Goal: Complete application form

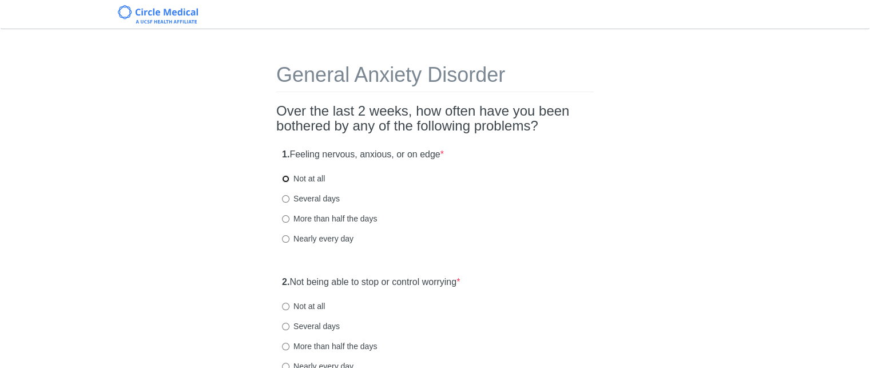
click at [288, 179] on input "Not at all" at bounding box center [285, 178] width 7 height 7
radio input "true"
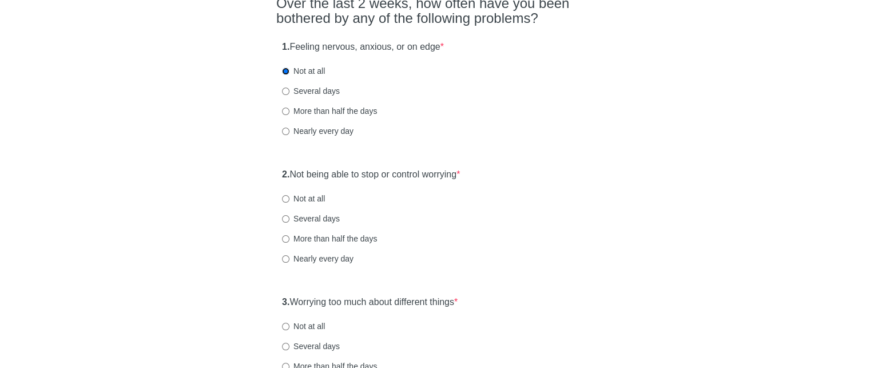
scroll to position [114, 0]
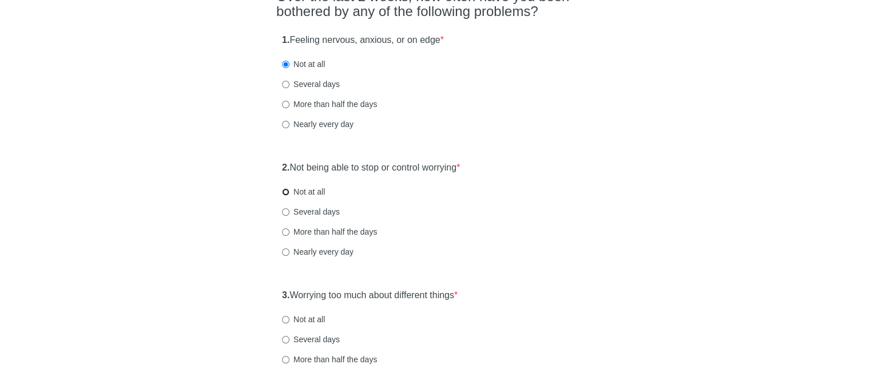
click at [288, 189] on input "Not at all" at bounding box center [285, 191] width 7 height 7
radio input "true"
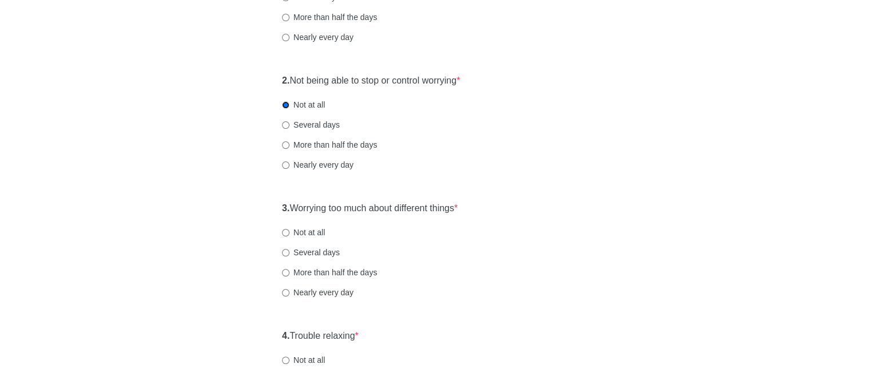
scroll to position [229, 0]
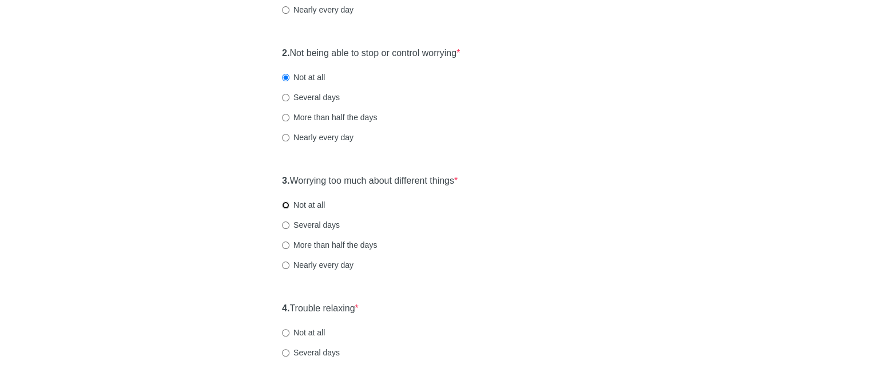
click at [286, 203] on input "Not at all" at bounding box center [285, 204] width 7 height 7
radio input "true"
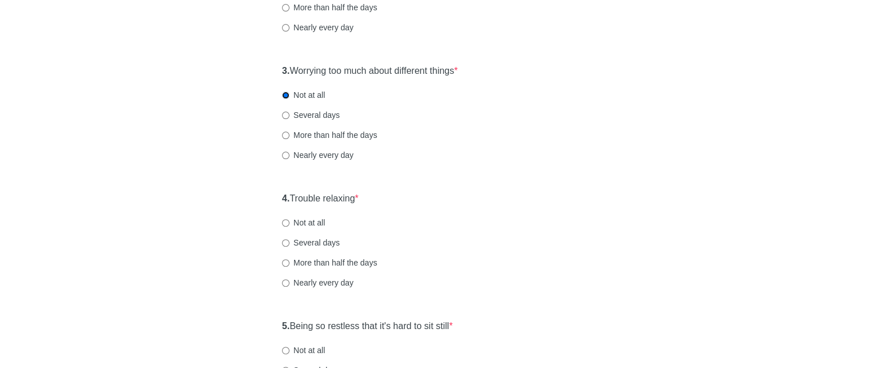
scroll to position [400, 0]
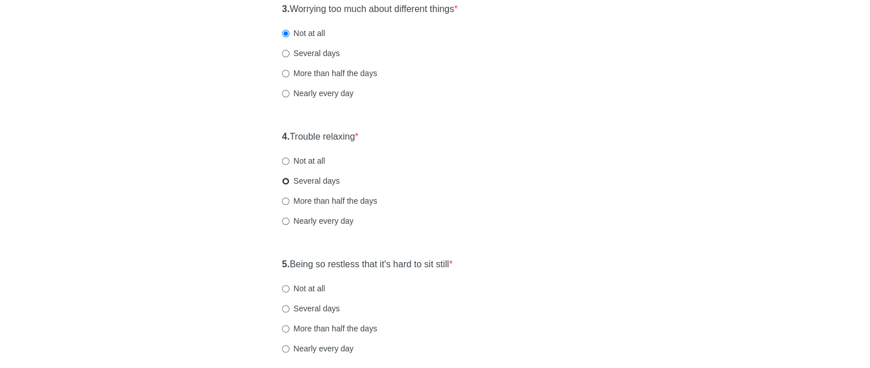
click at [285, 180] on input "Several days" at bounding box center [285, 180] width 7 height 7
radio input "true"
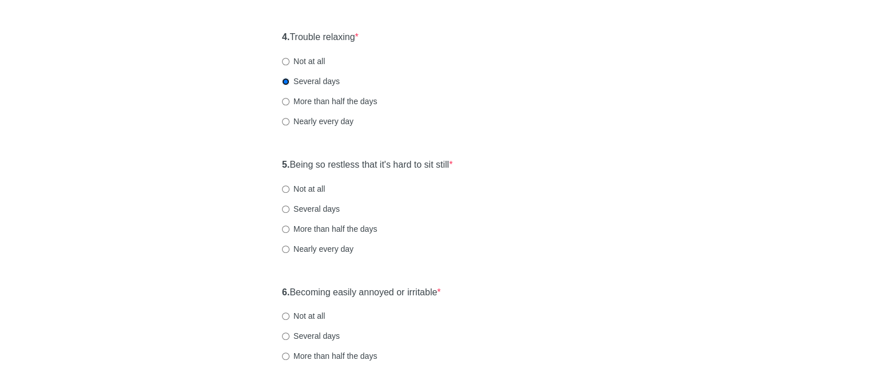
scroll to position [515, 0]
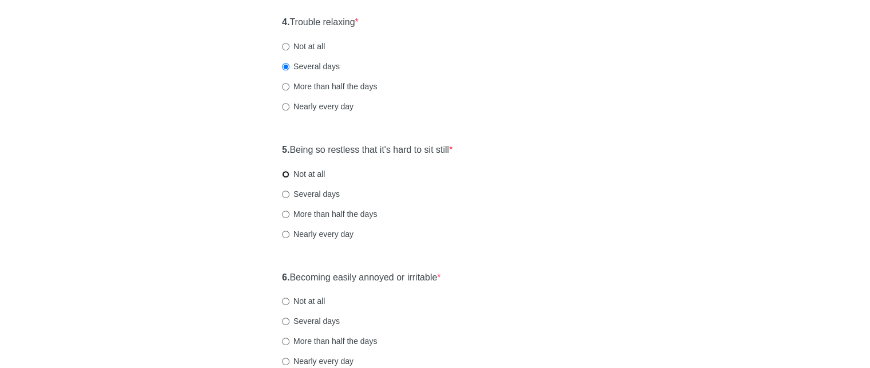
click at [289, 176] on input "Not at all" at bounding box center [285, 173] width 7 height 7
radio input "true"
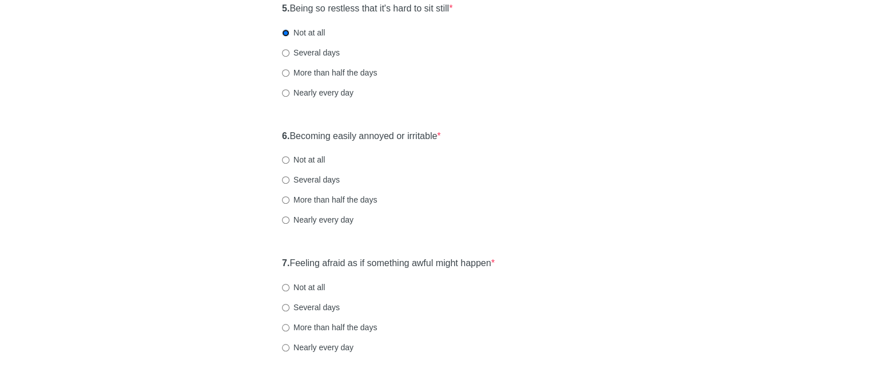
scroll to position [686, 0]
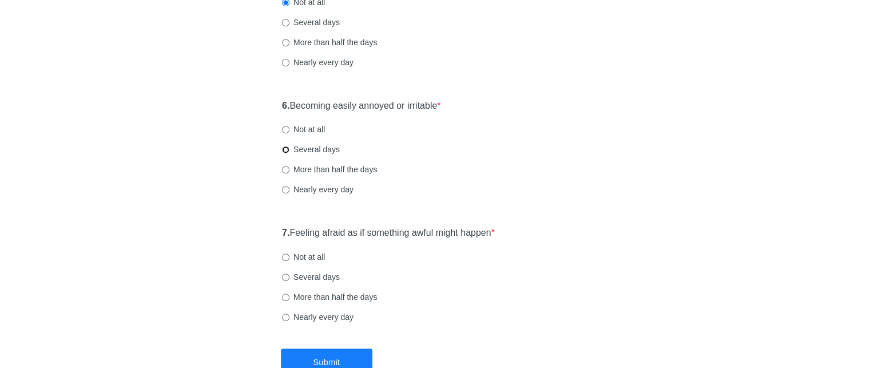
click at [286, 150] on input "Several days" at bounding box center [285, 149] width 7 height 7
radio input "true"
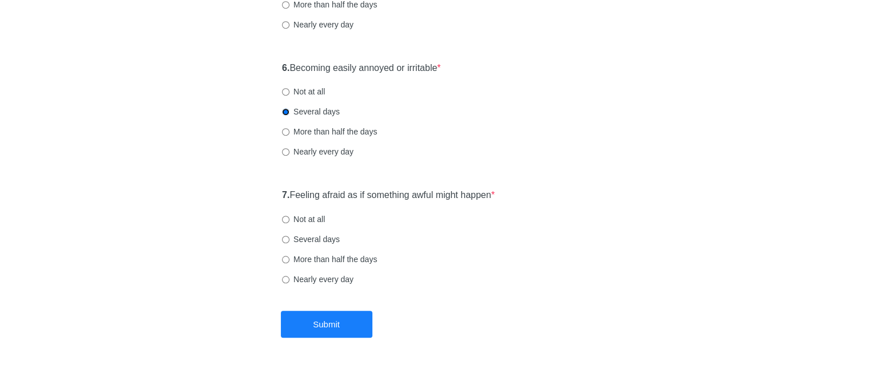
scroll to position [762, 0]
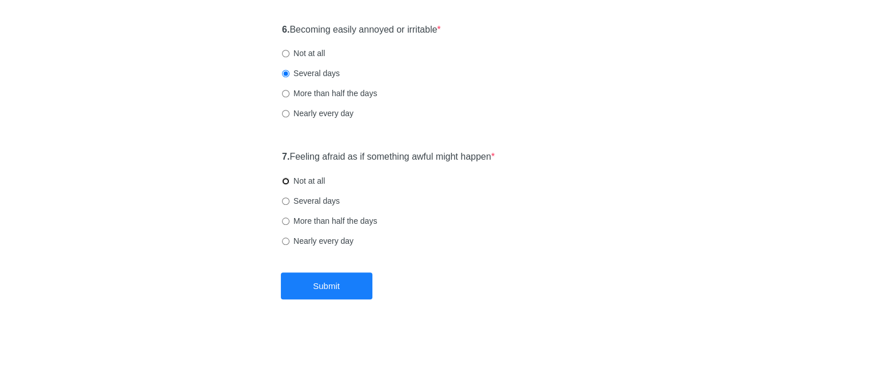
click at [286, 180] on input "Not at all" at bounding box center [285, 180] width 7 height 7
radio input "true"
click at [316, 281] on button "Submit" at bounding box center [326, 285] width 91 height 27
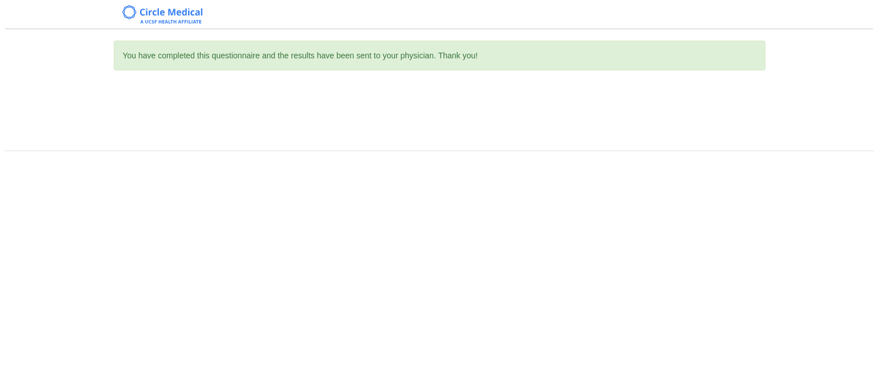
scroll to position [0, 0]
